Goal: Information Seeking & Learning: Find specific fact

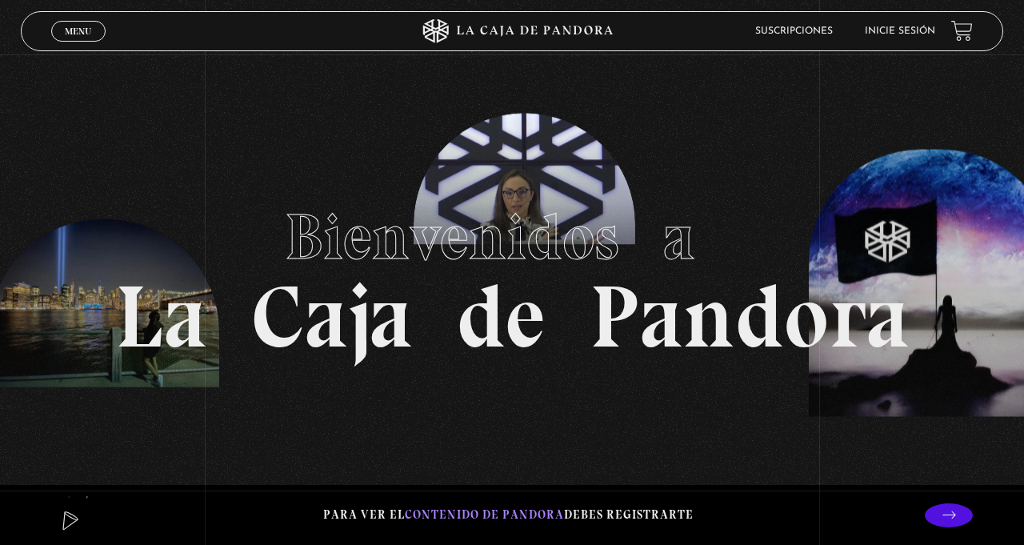
click at [903, 36] on link "Inicie sesión" at bounding box center [899, 31] width 70 height 10
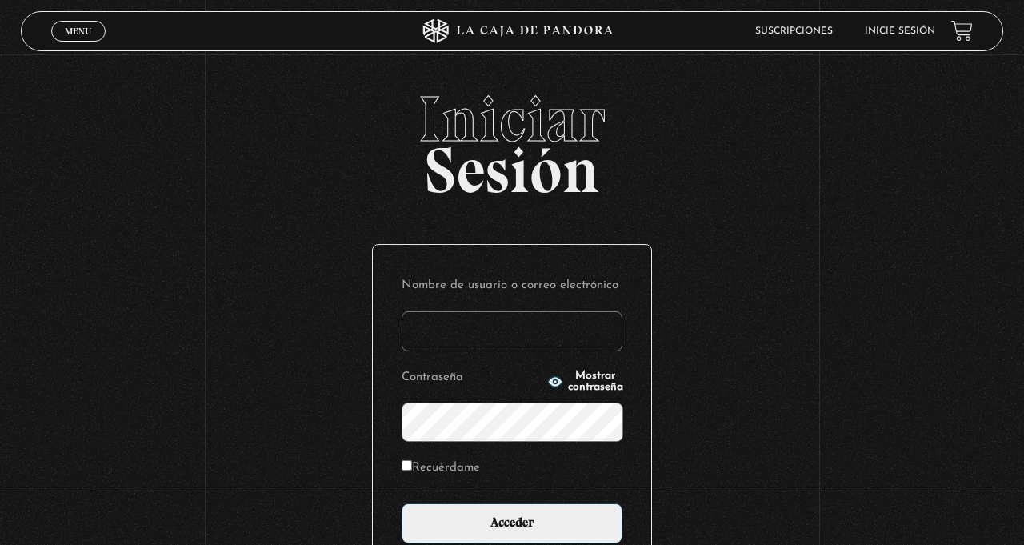
click at [469, 298] on label "Nombre de usuario o correo electrónico" at bounding box center [511, 286] width 221 height 25
click at [469, 311] on input "Nombre de usuario o correo electrónico" at bounding box center [511, 331] width 221 height 40
type input "murbina02"
click at [401, 503] on input "Acceder" at bounding box center [511, 523] width 221 height 40
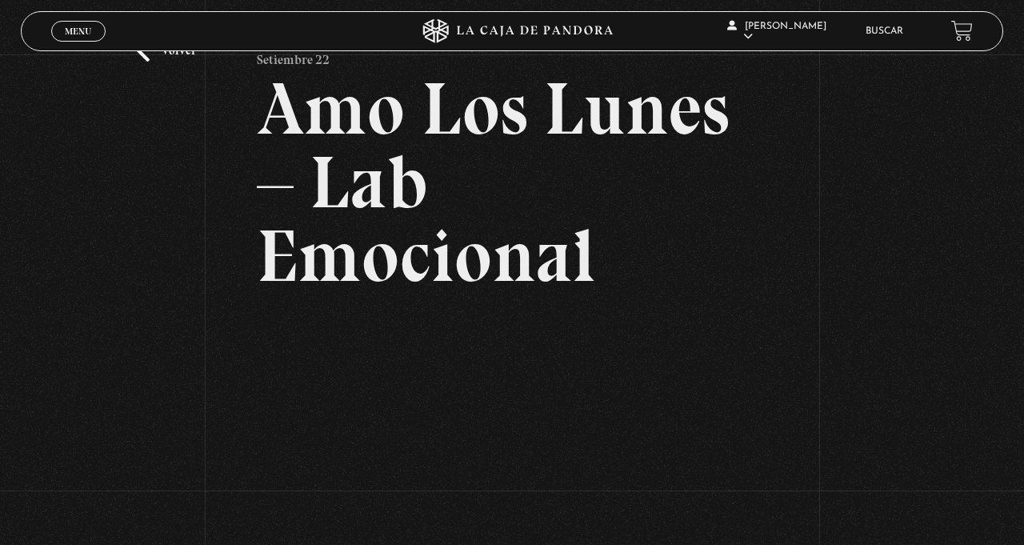
scroll to position [56, 0]
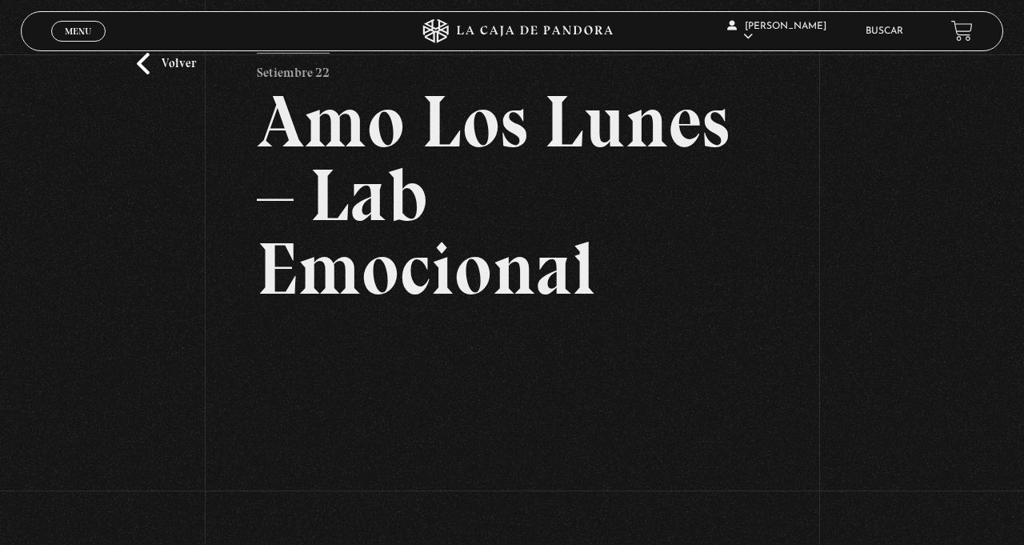
click at [90, 30] on span "Menu" at bounding box center [78, 31] width 26 height 10
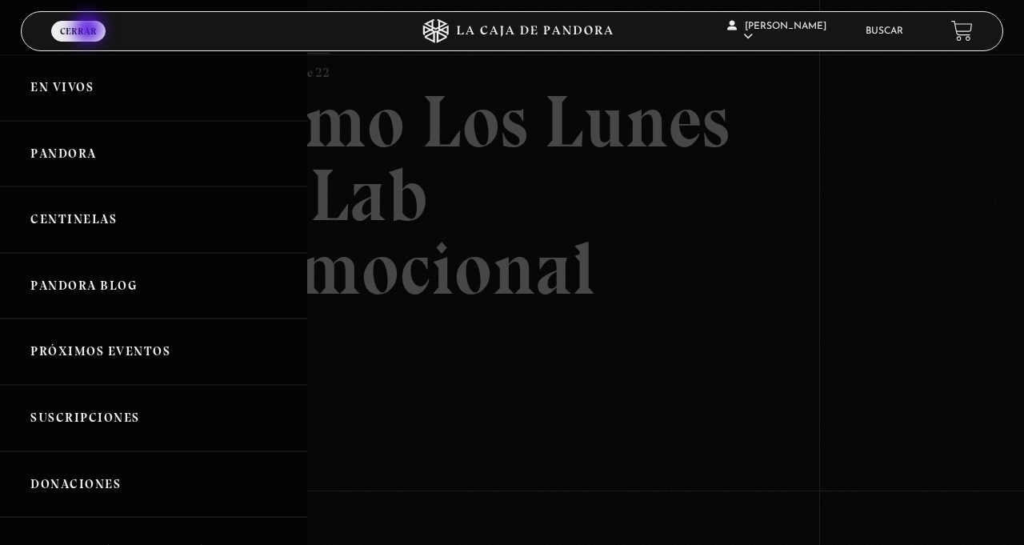
click at [883, 49] on div "Maria Urbina Madrigal En vivos Pandora Centinelas Mi cuenta Salir Buscar" at bounding box center [818, 31] width 307 height 48
click at [870, 31] on link "Buscar" at bounding box center [884, 31] width 38 height 10
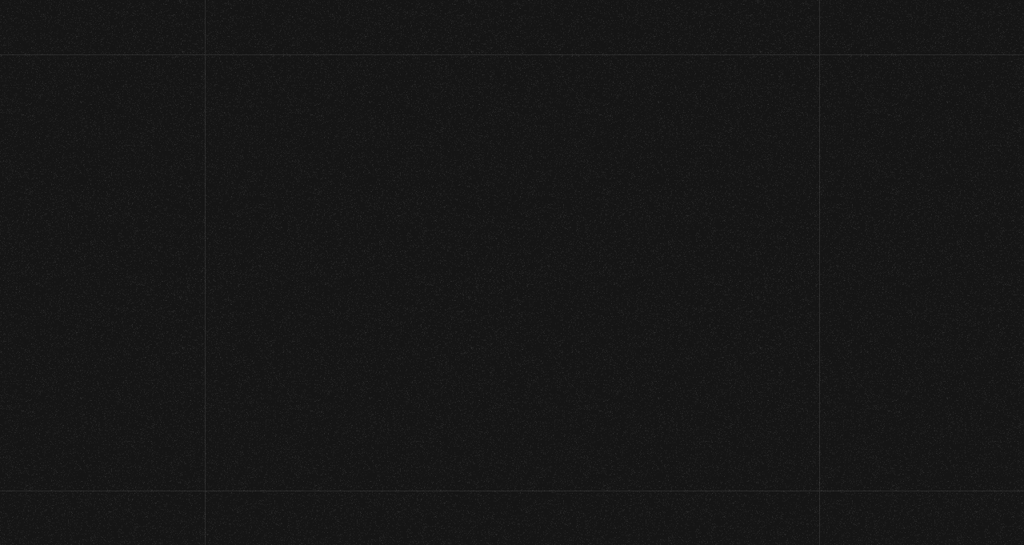
scroll to position [38, 0]
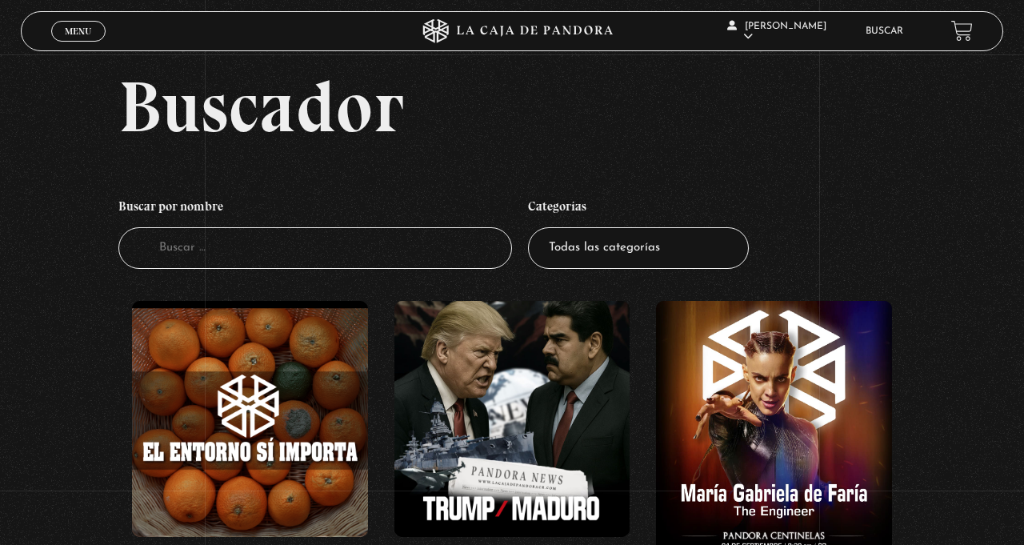
click at [242, 254] on input "Buscador" at bounding box center [314, 248] width 393 height 42
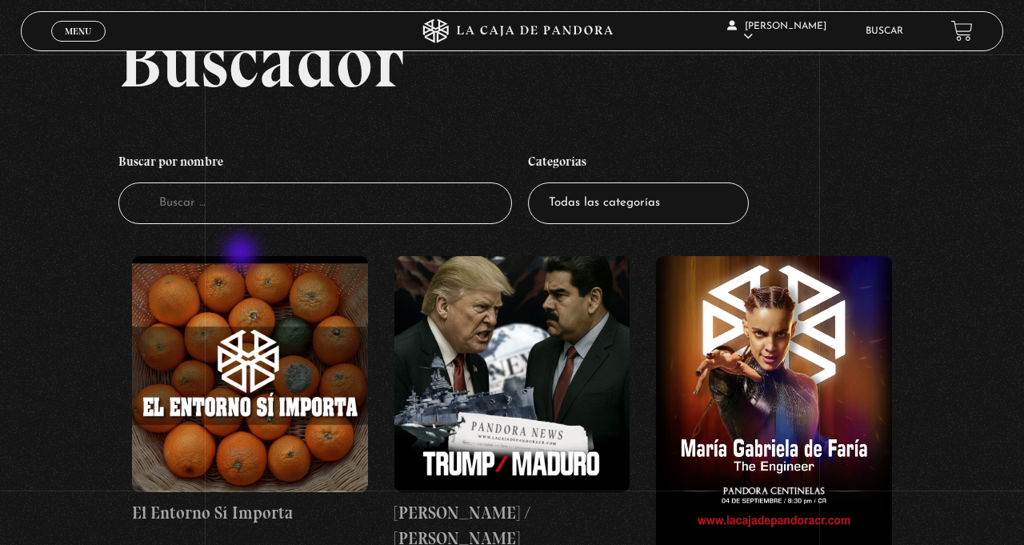
scroll to position [90, 0]
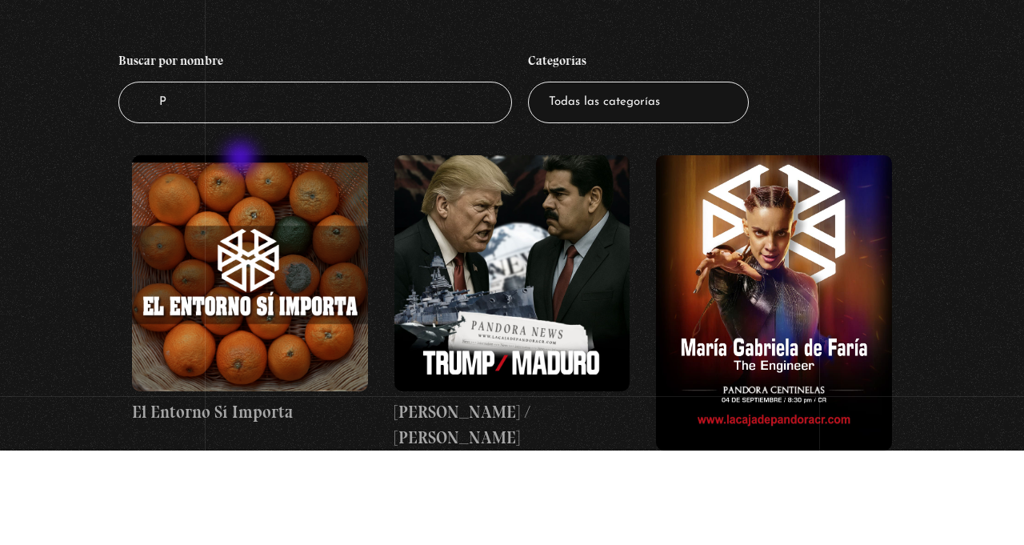
type input "Pr"
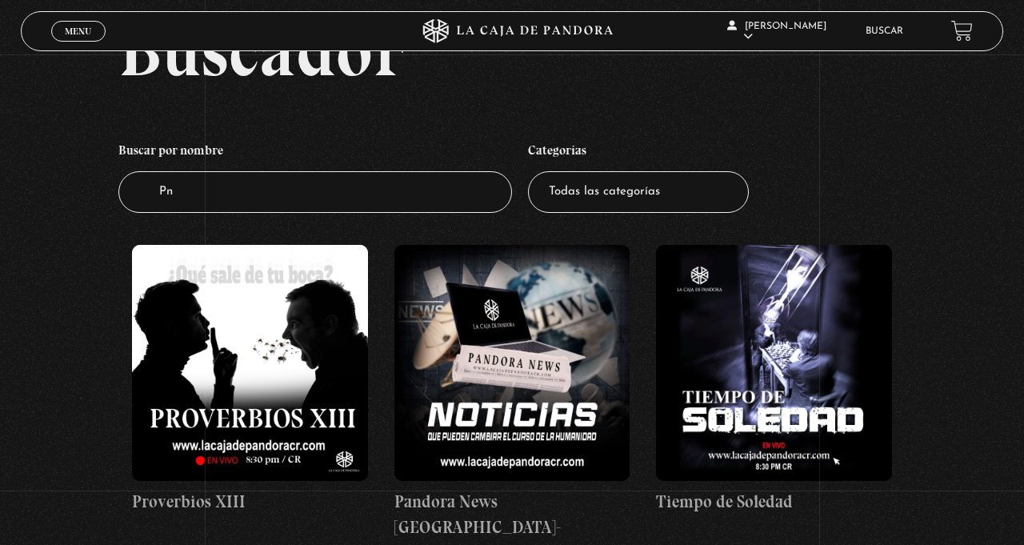
click at [273, 342] on figure at bounding box center [250, 363] width 236 height 236
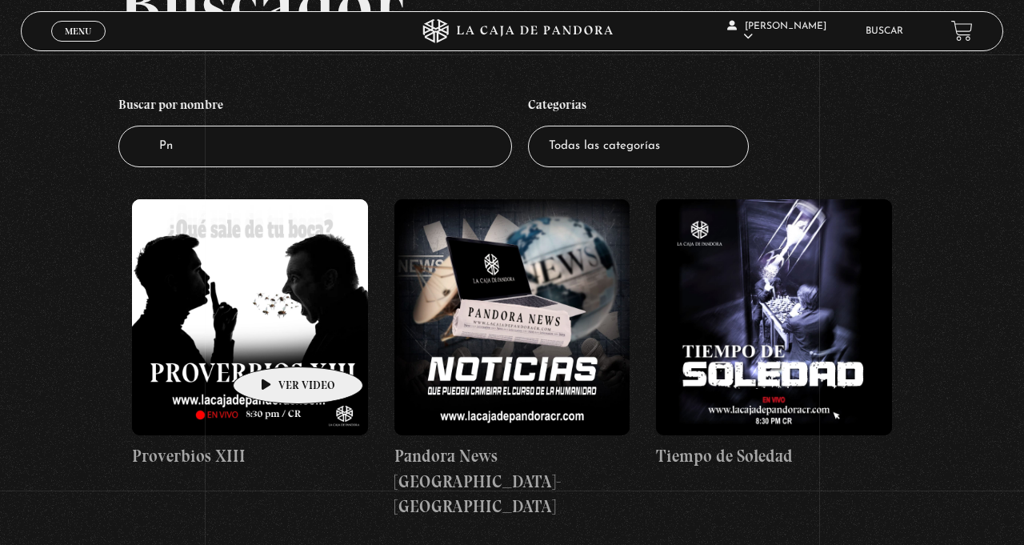
scroll to position [146, 0]
